Goal: Book appointment/travel/reservation

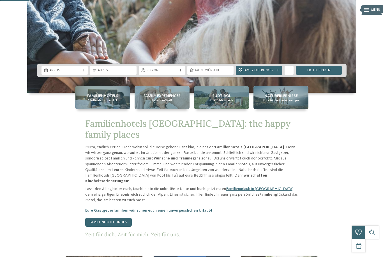
scroll to position [162, 0]
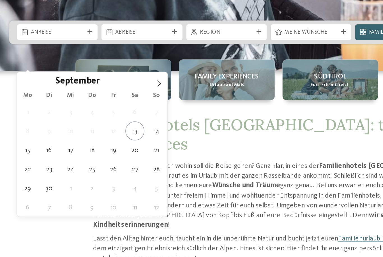
click at [121, 89] on icon at bounding box center [123, 91] width 4 height 4
type div "[DATE]"
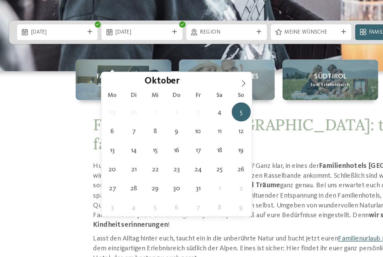
type div "[DATE]"
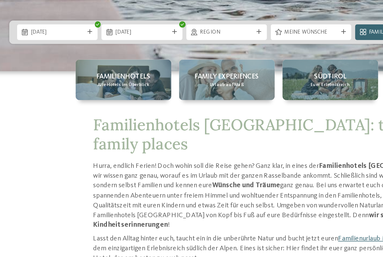
click at [195, 60] on span "Meine Wünsche" at bounding box center [210, 62] width 31 height 4
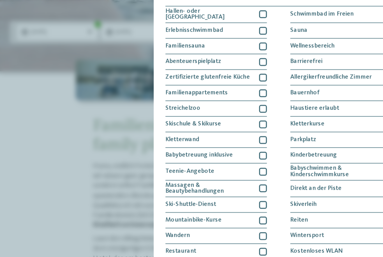
click at [180, 49] on div at bounding box center [182, 51] width 4 height 4
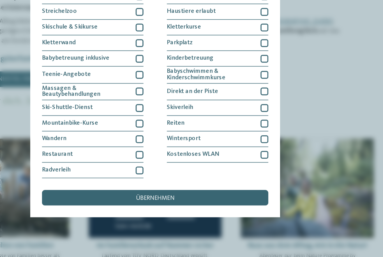
scroll to position [241, 0]
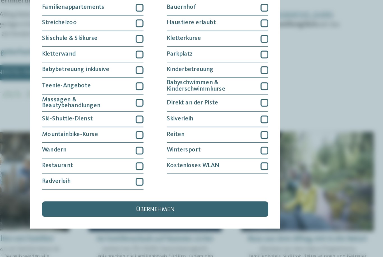
click at [134, 208] on div "übernehmen" at bounding box center [191, 212] width 130 height 9
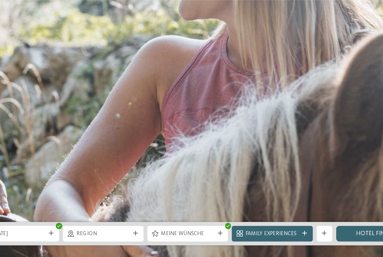
scroll to position [77, 0]
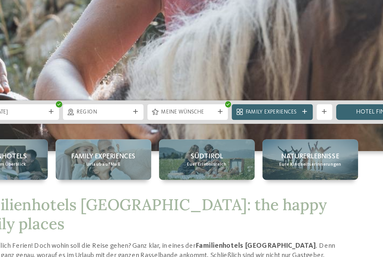
click at [296, 142] on link "Hotel finden" at bounding box center [319, 146] width 46 height 9
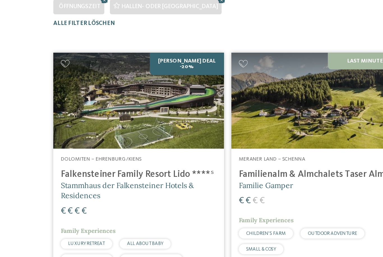
scroll to position [41, 0]
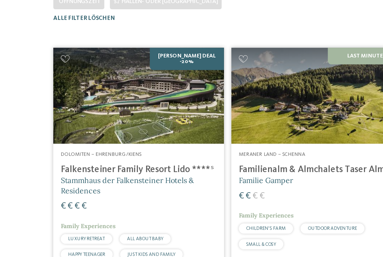
click at [108, 190] on h4 "Falkensteiner Family Resort Lido ****ˢ" at bounding box center [84, 193] width 94 height 7
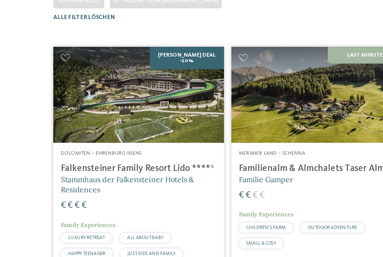
scroll to position [0, 0]
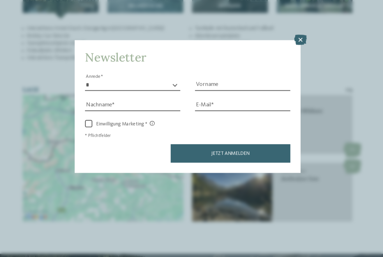
scroll to position [739, 0]
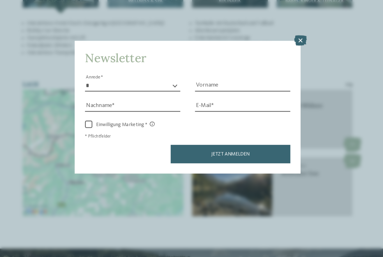
click at [273, 74] on icon at bounding box center [278, 78] width 10 height 8
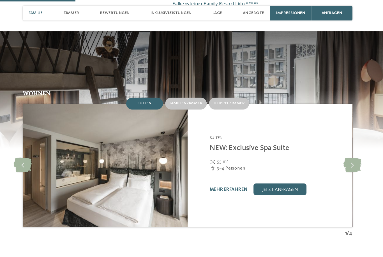
scroll to position [450, 0]
